Goal: Information Seeking & Learning: Check status

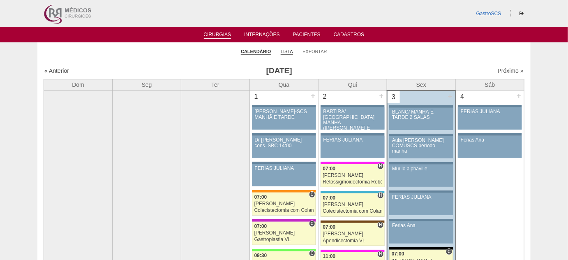
click at [287, 51] on link "Lista" at bounding box center [287, 51] width 12 height 6
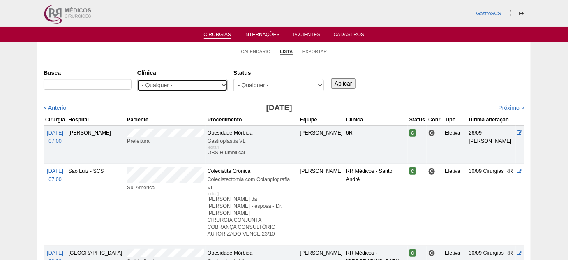
click at [194, 82] on select "- Qualquer - 6R Alphaville Assunção Bartira Brasil Christovão da Gama Cruz Azul…" at bounding box center [182, 85] width 90 height 12
select select "50"
click at [137, 79] on select "- Qualquer - 6R Alphaville Assunção Bartira Brasil Christovão da Gama Cruz Azul…" at bounding box center [182, 85] width 90 height 12
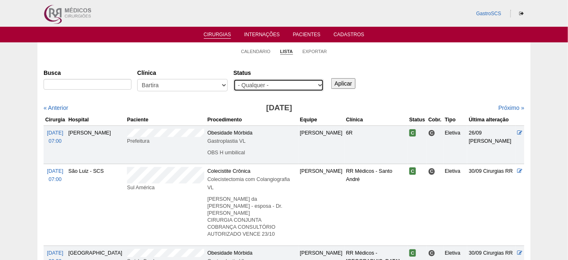
click at [280, 88] on select "- Qualquer - Reservada Confirmada Suspensa Cancelada" at bounding box center [278, 85] width 90 height 12
select select "conf"
click at [233, 79] on select "- Qualquer - Reservada Confirmada Suspensa Cancelada" at bounding box center [278, 85] width 90 height 12
click at [346, 82] on input "Aplicar" at bounding box center [343, 83] width 24 height 11
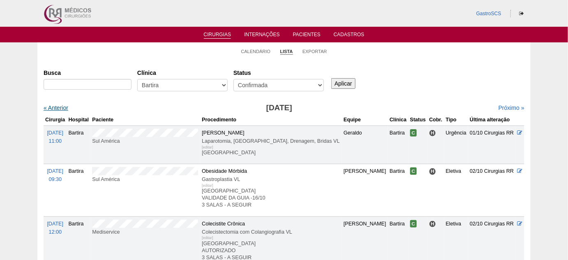
click at [57, 106] on link "« Anterior" at bounding box center [56, 107] width 25 height 7
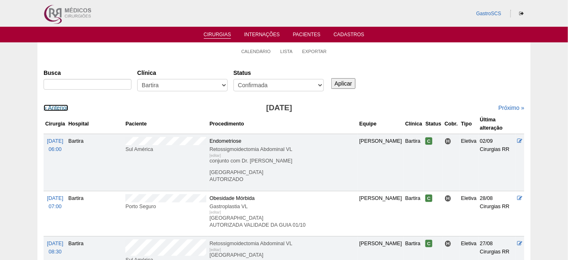
click at [57, 106] on link "« Anterior" at bounding box center [56, 107] width 25 height 7
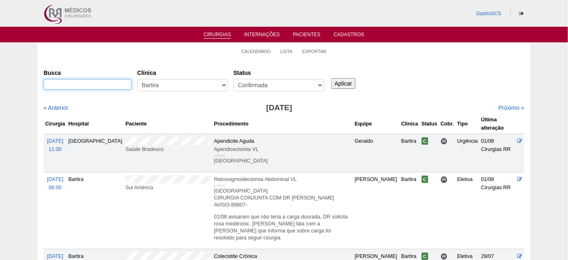
click at [76, 83] on input "Busca" at bounding box center [88, 84] width 88 height 11
type input "RETOSSIGMOIDECTOMIA"
click at [339, 83] on input "Aplicar" at bounding box center [343, 83] width 24 height 11
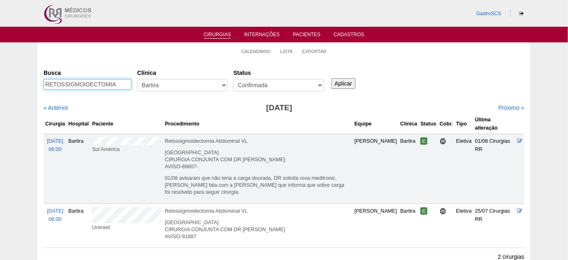
drag, startPoint x: 118, startPoint y: 84, endPoint x: 9, endPoint y: 76, distance: 109.2
click at [10, 75] on div "Calendário Lista Exportar Cirurgias [GEOGRAPHIC_DATA] RETOSSIGMOIDECTOMIA [GEOG…" at bounding box center [284, 164] width 568 height 244
click at [336, 87] on input "Aplicar" at bounding box center [343, 83] width 24 height 11
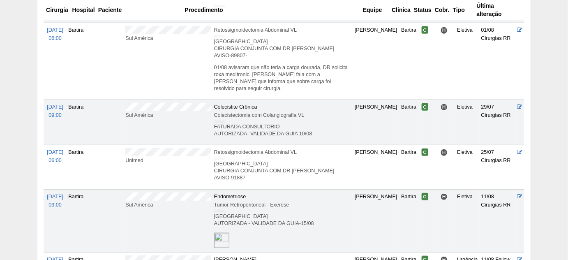
scroll to position [187, 0]
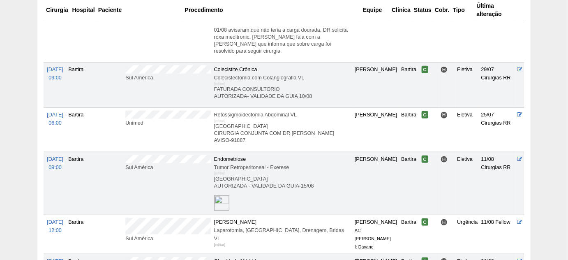
click at [214, 195] on img at bounding box center [221, 202] width 15 height 15
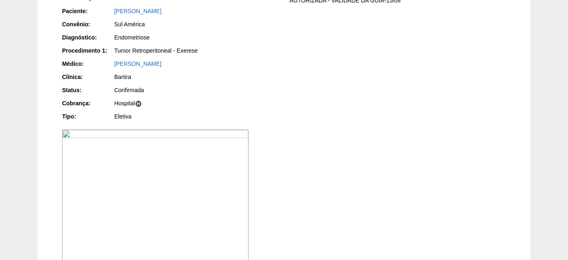
scroll to position [96, 0]
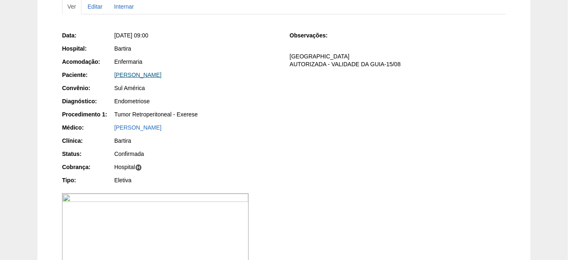
click at [162, 73] on link "[PERSON_NAME]" at bounding box center [137, 75] width 47 height 7
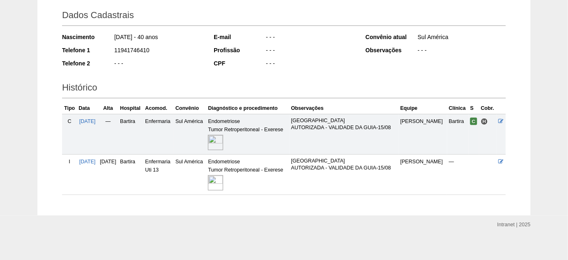
scroll to position [119, 0]
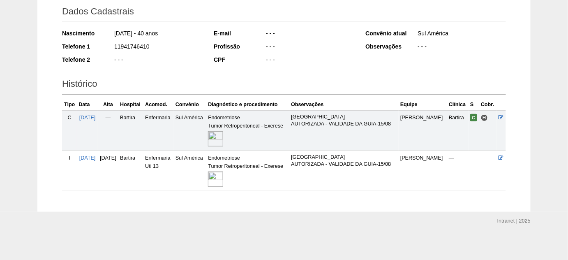
click at [223, 180] on img at bounding box center [215, 178] width 15 height 15
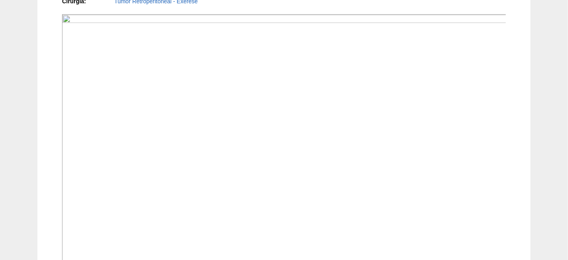
scroll to position [299, 0]
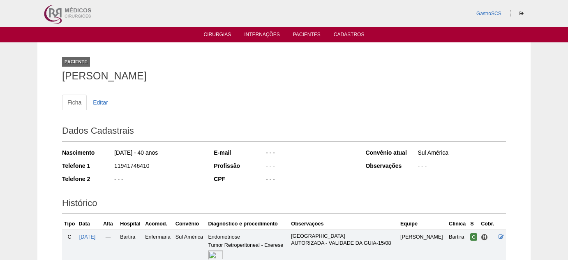
scroll to position [119, 0]
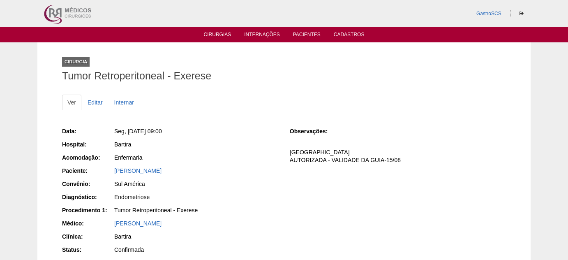
scroll to position [96, 0]
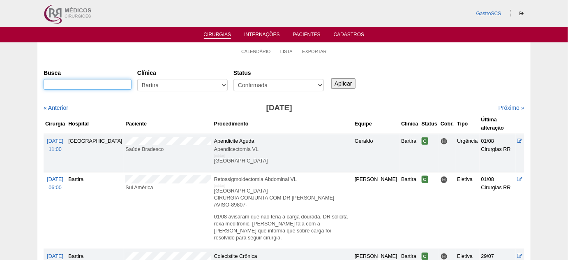
click at [83, 89] on input "Busca" at bounding box center [88, 84] width 88 height 11
click at [92, 87] on input "Busca" at bounding box center [88, 84] width 88 height 11
type input "RETOSSIGMOIDECTOMIA"
click at [344, 80] on input "Aplicar" at bounding box center [343, 83] width 24 height 11
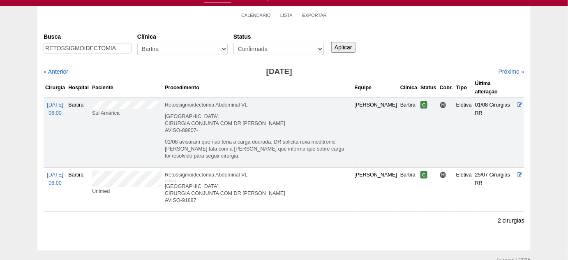
scroll to position [23, 0]
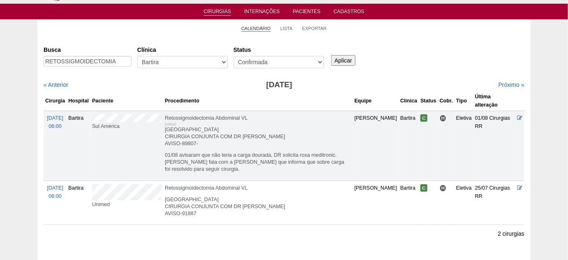
click at [256, 30] on link "Calendário" at bounding box center [256, 28] width 30 height 6
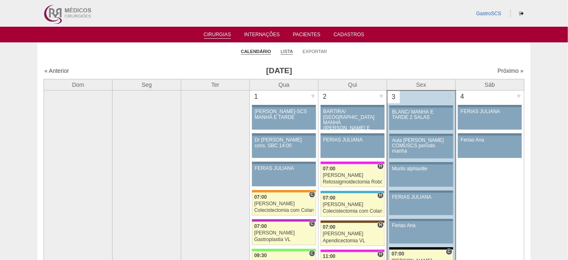
click at [290, 51] on link "Lista" at bounding box center [287, 51] width 12 height 6
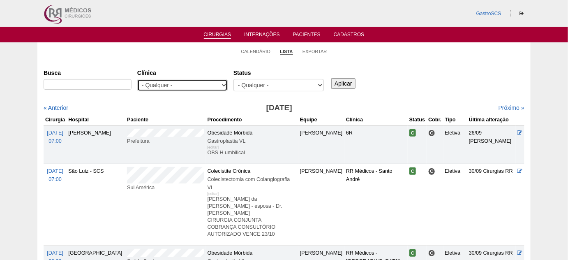
click at [199, 87] on select "- Qualquer - 6R Alphaville Assunção Bartira Brasil Christovão da Gama Cruz Azul…" at bounding box center [182, 85] width 90 height 12
select select "22"
click at [137, 79] on select "- Qualquer - 6R Alphaville Assunção Bartira Brasil Christovão da Gama Cruz Azul…" at bounding box center [182, 85] width 90 height 12
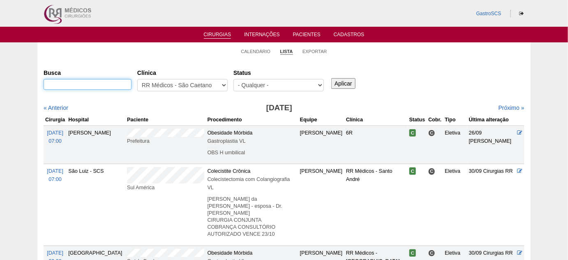
click at [93, 83] on input "Busca" at bounding box center [88, 84] width 88 height 11
type input "blanc"
click at [289, 74] on label "Status" at bounding box center [278, 73] width 90 height 8
click at [289, 79] on select "- Qualquer - Reservada Confirmada Suspensa Cancelada" at bounding box center [278, 85] width 90 height 12
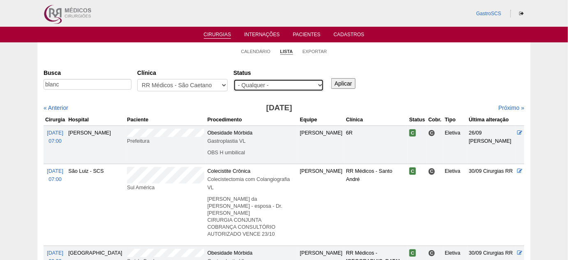
click at [289, 86] on select "- Qualquer - Reservada Confirmada Suspensa Cancelada" at bounding box center [278, 85] width 90 height 12
select select "conf"
click at [233, 79] on select "- Qualquer - Reservada Confirmada Suspensa Cancelada" at bounding box center [278, 85] width 90 height 12
click at [344, 86] on input "Aplicar" at bounding box center [343, 83] width 24 height 11
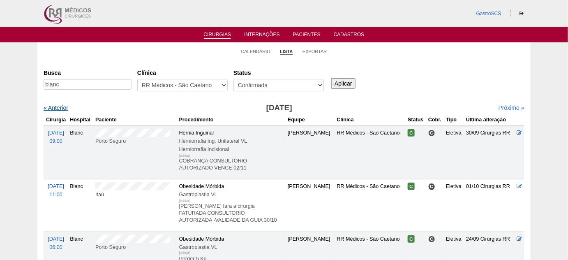
click at [57, 108] on link "« Anterior" at bounding box center [56, 107] width 25 height 7
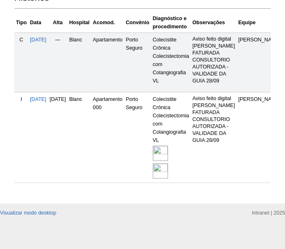
scroll to position [290, 0]
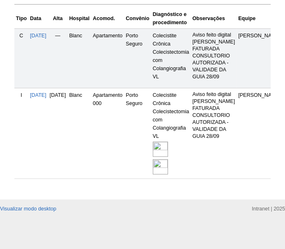
click at [168, 142] on img at bounding box center [160, 149] width 15 height 15
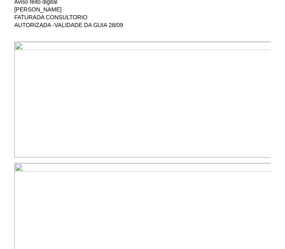
scroll to position [299, 0]
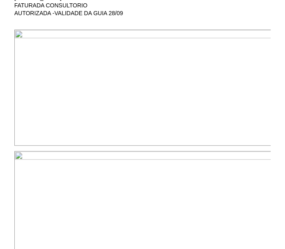
click at [189, 104] on img at bounding box center [143, 88] width 258 height 117
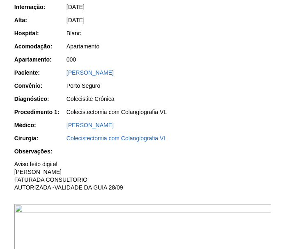
scroll to position [66, 0]
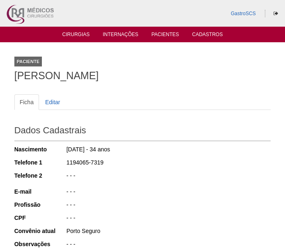
scroll to position [284, 0]
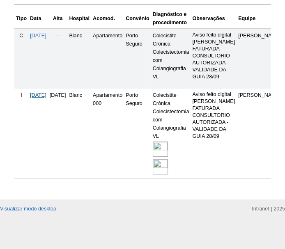
click at [35, 94] on span "[DATE]" at bounding box center [38, 95] width 16 height 6
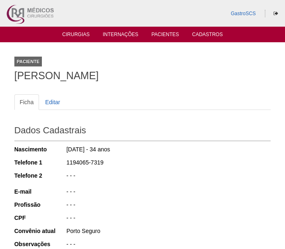
scroll to position [277, 0]
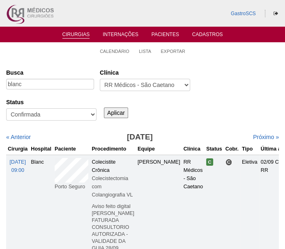
scroll to position [112, 0]
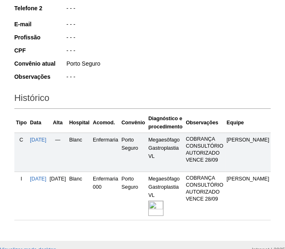
scroll to position [187, 0]
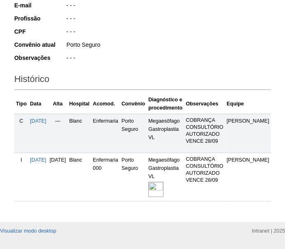
click at [164, 186] on img at bounding box center [155, 189] width 15 height 15
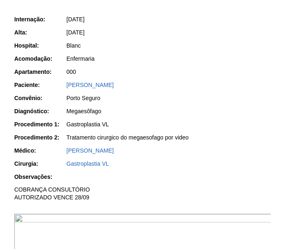
scroll to position [224, 0]
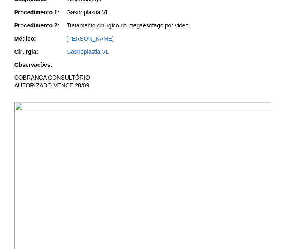
click at [170, 161] on img at bounding box center [143, 198] width 258 height 193
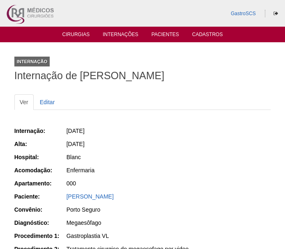
scroll to position [223, 0]
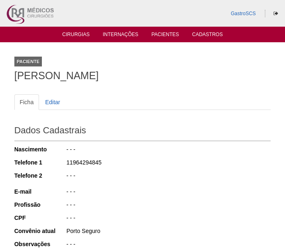
scroll to position [187, 0]
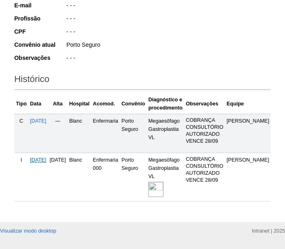
click at [46, 159] on span "[DATE]" at bounding box center [38, 160] width 16 height 6
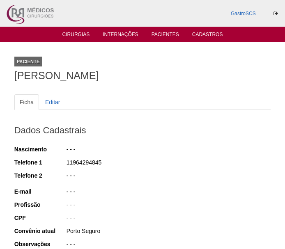
scroll to position [187, 0]
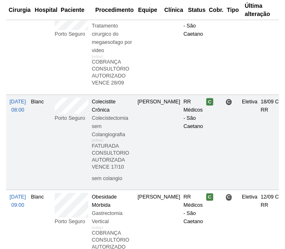
scroll to position [261, 0]
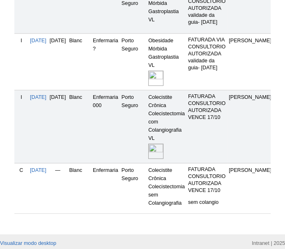
scroll to position [336, 0]
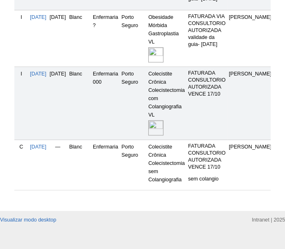
click at [164, 134] on img at bounding box center [155, 127] width 15 height 15
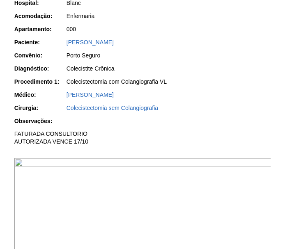
scroll to position [187, 0]
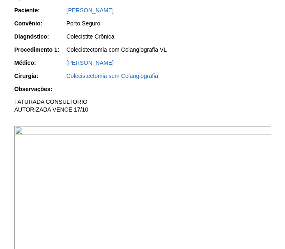
click at [186, 188] on img at bounding box center [143, 222] width 258 height 193
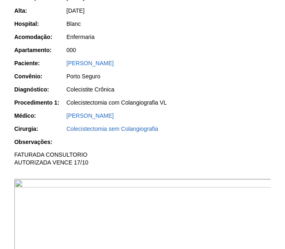
scroll to position [74, 0]
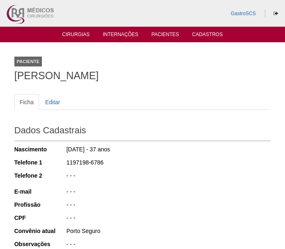
scroll to position [336, 0]
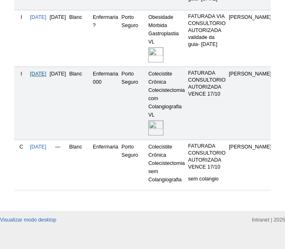
click at [42, 77] on span "[DATE]" at bounding box center [38, 74] width 16 height 6
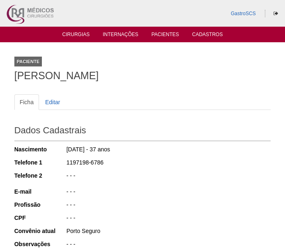
scroll to position [336, 0]
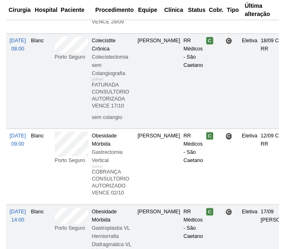
scroll to position [336, 0]
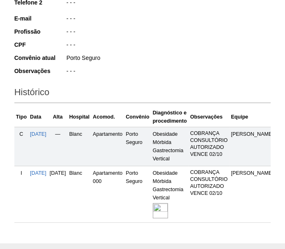
scroll to position [187, 0]
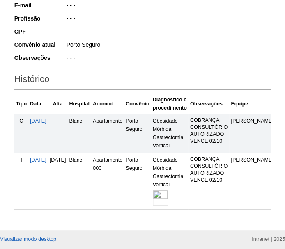
click at [168, 198] on img at bounding box center [160, 197] width 15 height 15
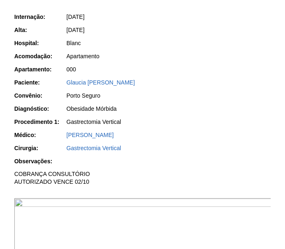
scroll to position [187, 0]
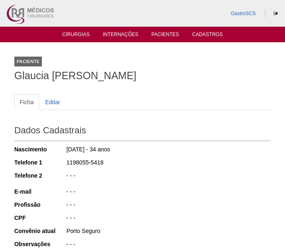
scroll to position [187, 0]
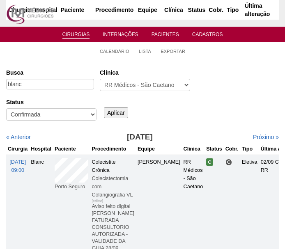
scroll to position [336, 0]
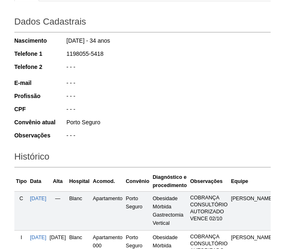
scroll to position [149, 0]
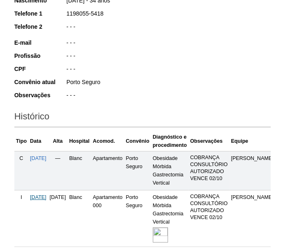
click at [39, 198] on span "[DATE]" at bounding box center [38, 198] width 16 height 6
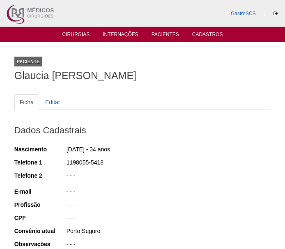
scroll to position [148, 0]
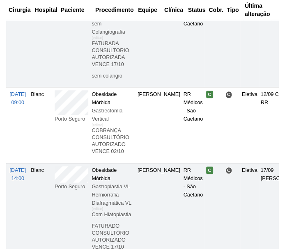
scroll to position [374, 0]
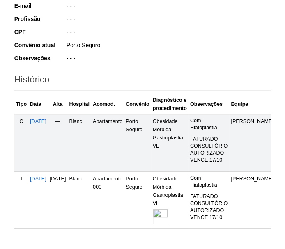
scroll to position [187, 0]
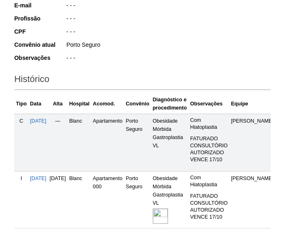
click at [168, 210] on img at bounding box center [160, 216] width 15 height 15
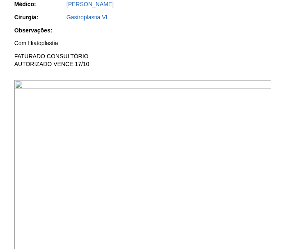
scroll to position [261, 0]
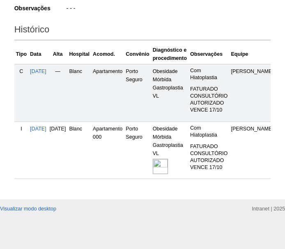
scroll to position [241, 0]
click at [42, 126] on span "[DATE]" at bounding box center [38, 129] width 16 height 6
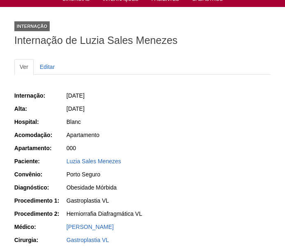
scroll to position [112, 0]
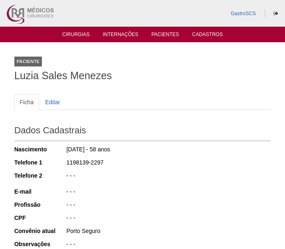
scroll to position [240, 0]
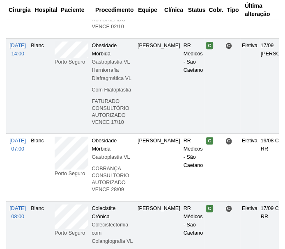
scroll to position [523, 0]
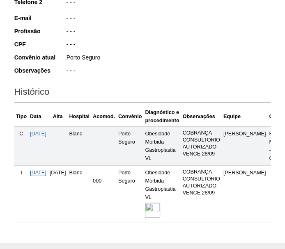
scroll to position [187, 0]
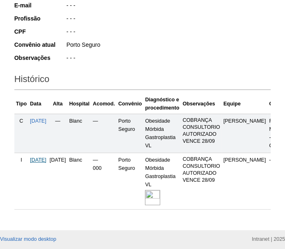
click at [42, 157] on span "[DATE]" at bounding box center [38, 160] width 16 height 6
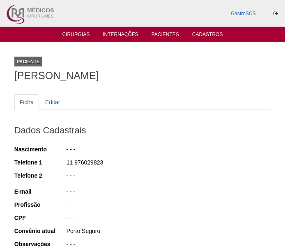
scroll to position [187, 0]
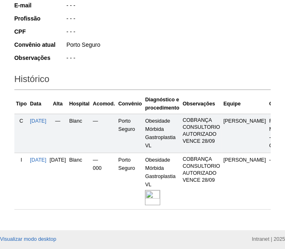
click at [160, 197] on img at bounding box center [152, 197] width 15 height 15
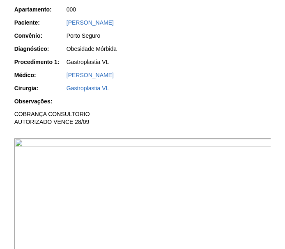
scroll to position [224, 0]
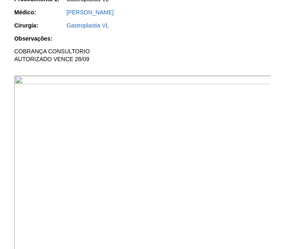
click at [182, 172] on img at bounding box center [143, 172] width 258 height 193
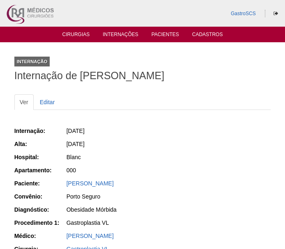
scroll to position [223, 0]
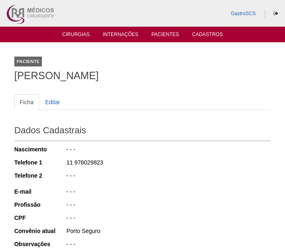
scroll to position [187, 0]
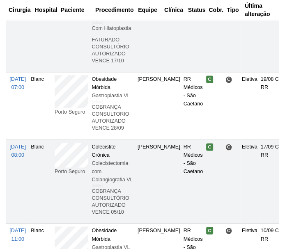
scroll to position [560, 0]
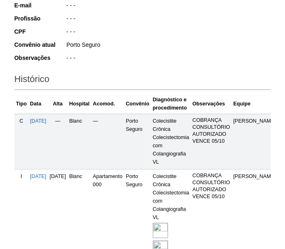
scroll to position [261, 0]
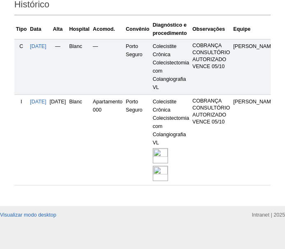
click at [168, 158] on img at bounding box center [160, 155] width 15 height 15
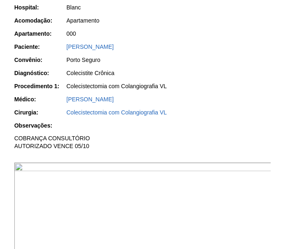
scroll to position [112, 0]
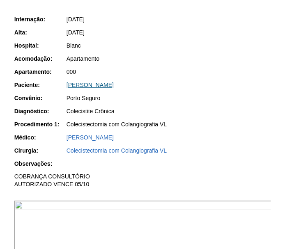
click at [99, 85] on link "[PERSON_NAME]" at bounding box center [90, 85] width 47 height 7
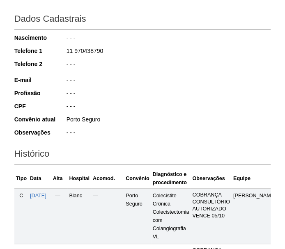
scroll to position [187, 0]
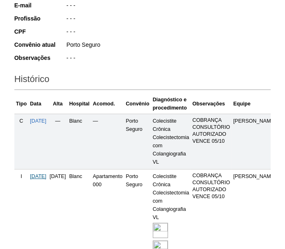
click at [46, 176] on span "[DATE]" at bounding box center [38, 177] width 16 height 6
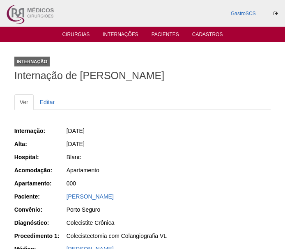
scroll to position [74, 0]
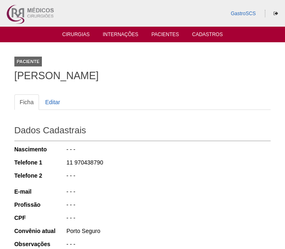
scroll to position [187, 0]
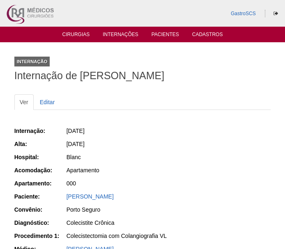
scroll to position [112, 0]
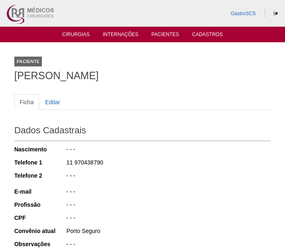
scroll to position [258, 0]
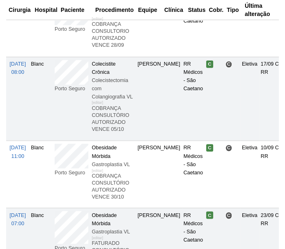
scroll to position [635, 0]
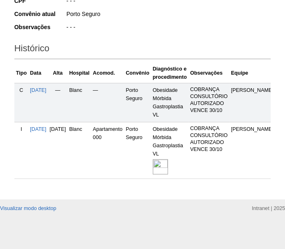
scroll to position [221, 0]
click at [168, 159] on img at bounding box center [160, 166] width 15 height 15
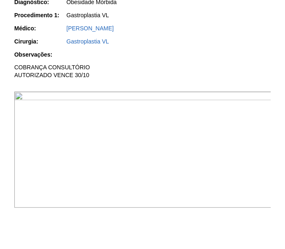
scroll to position [261, 0]
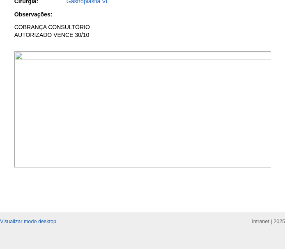
click at [159, 118] on img at bounding box center [143, 109] width 258 height 117
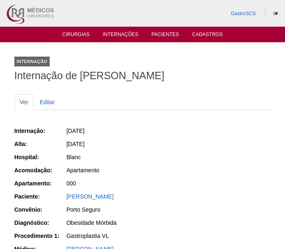
scroll to position [261, 0]
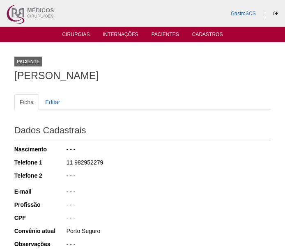
scroll to position [221, 0]
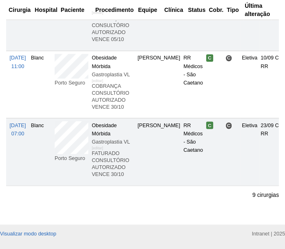
scroll to position [747, 0]
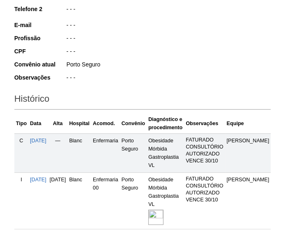
scroll to position [187, 0]
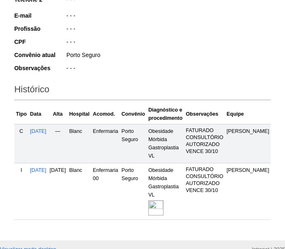
click at [164, 201] on img at bounding box center [155, 208] width 15 height 15
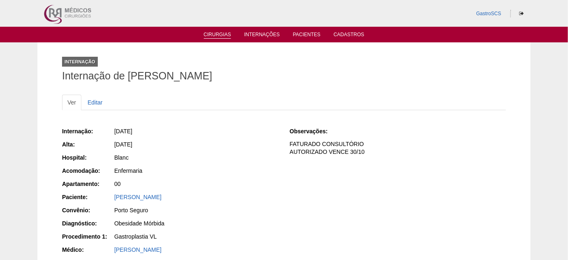
click at [212, 36] on link "Cirurgias" at bounding box center [218, 35] width 28 height 7
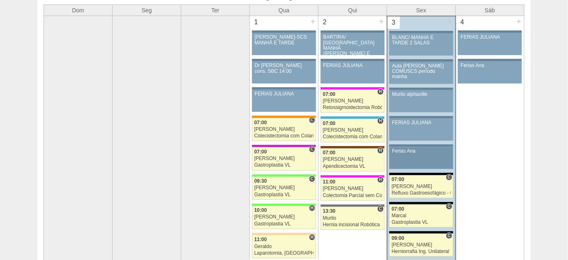
scroll to position [112, 0]
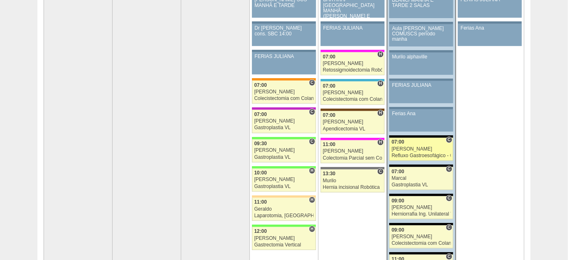
click at [416, 153] on div "Refluxo Gastroesofágico - Cirurgia VL" at bounding box center [421, 155] width 59 height 5
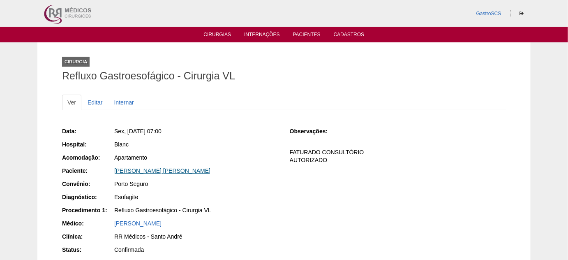
click at [162, 172] on link "RODRIGO SANTOS DE MENEZES" at bounding box center [162, 170] width 96 height 7
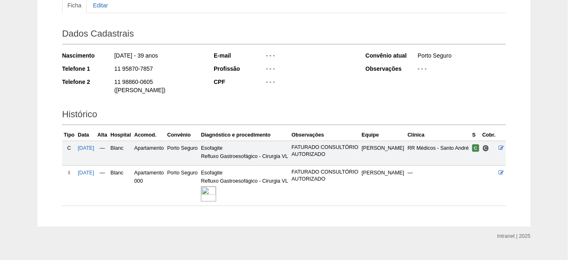
scroll to position [104, 0]
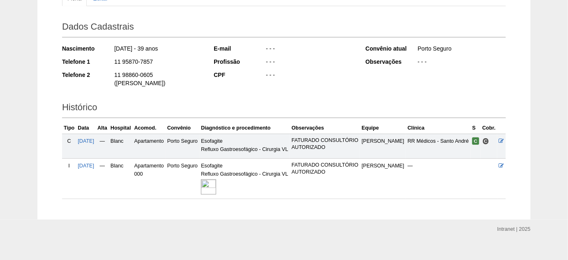
click at [216, 179] on img at bounding box center [208, 186] width 15 height 15
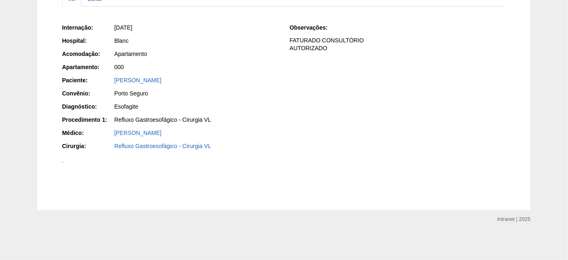
scroll to position [224, 0]
click at [63, 163] on img at bounding box center [62, 162] width 1 height 1
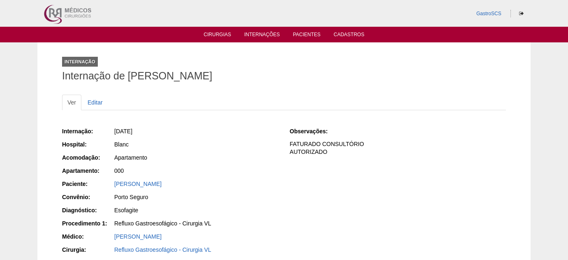
scroll to position [223, 0]
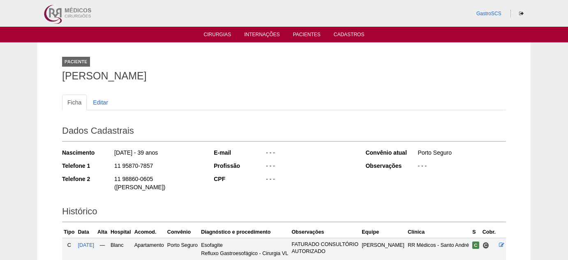
scroll to position [99, 0]
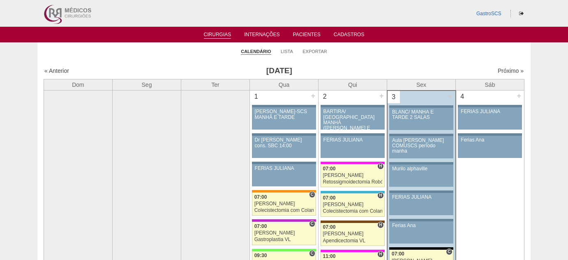
scroll to position [112, 0]
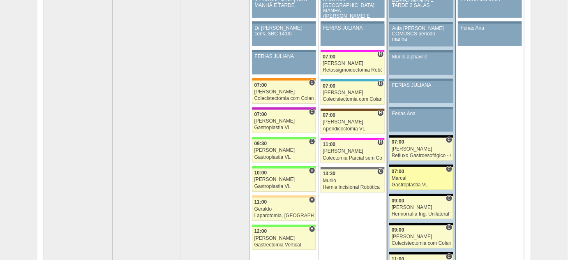
click at [409, 173] on link "89011 Marcal C 07:00 Marcal Gastroplastia VL Hospital Blanc RR Médicos - [GEOGR…" at bounding box center [421, 178] width 64 height 23
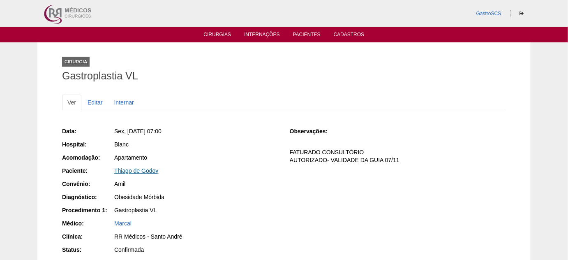
click at [150, 171] on link "Thiago de Godoy" at bounding box center [136, 170] width 44 height 7
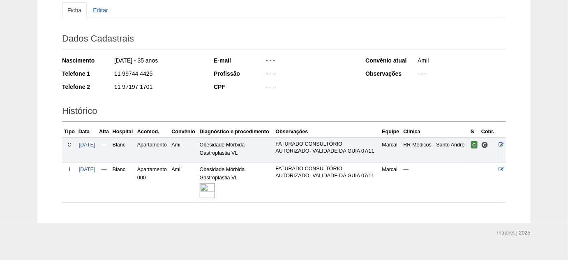
scroll to position [104, 0]
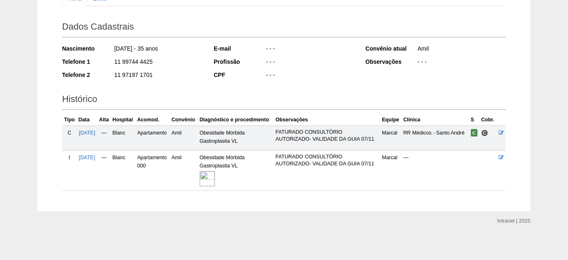
click at [210, 176] on img at bounding box center [207, 178] width 15 height 15
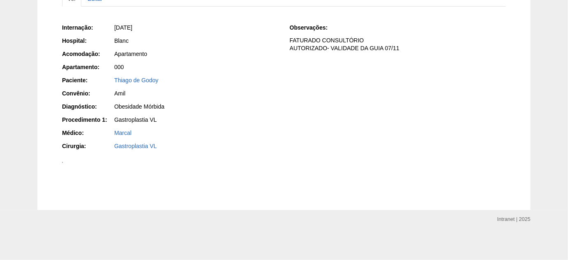
scroll to position [187, 0]
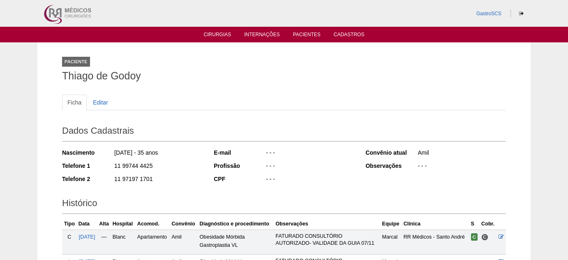
scroll to position [99, 0]
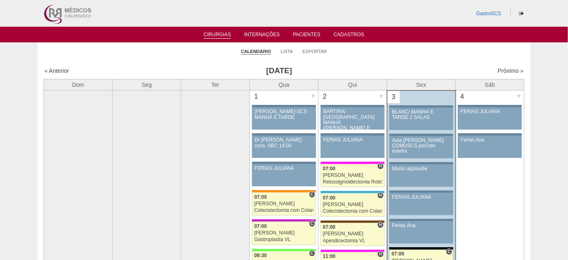
click at [215, 34] on link "Cirurgias" at bounding box center [218, 35] width 28 height 7
